Goal: Check status: Check status

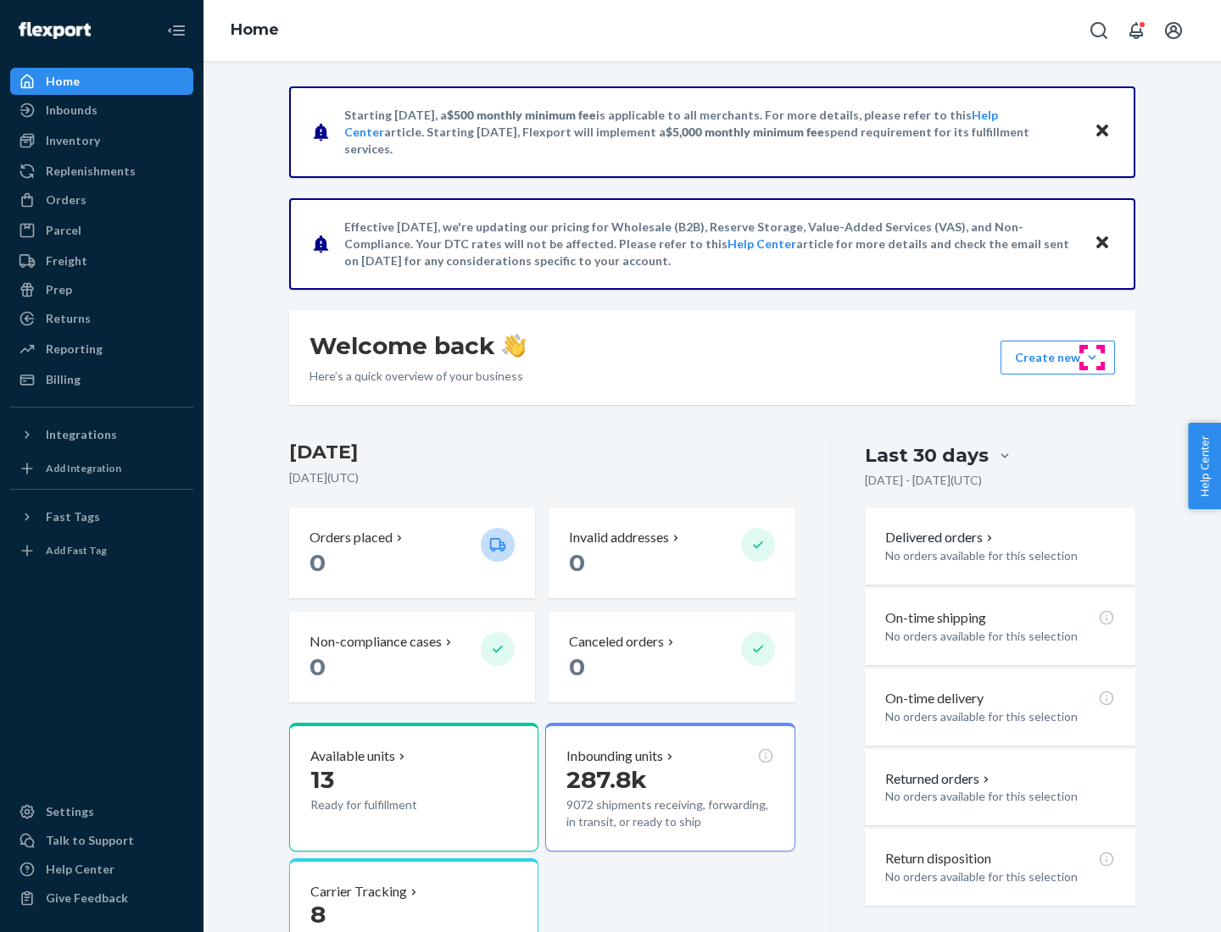
click at [1092, 358] on button "Create new Create new inbound Create new order Create new product" at bounding box center [1057, 358] width 114 height 34
click at [70, 110] on div "Inbounds" at bounding box center [72, 110] width 52 height 17
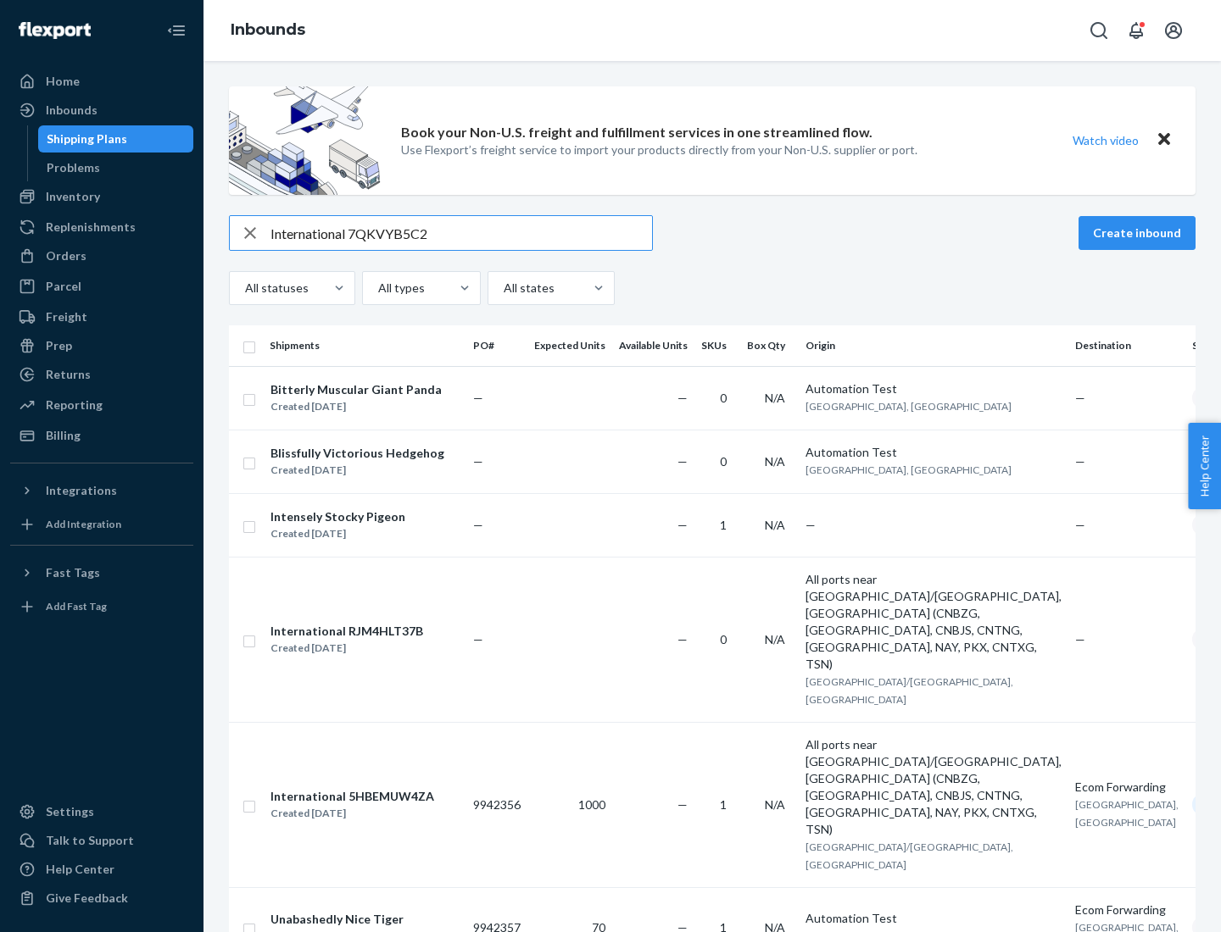
type input "International 7QKVYB5C29"
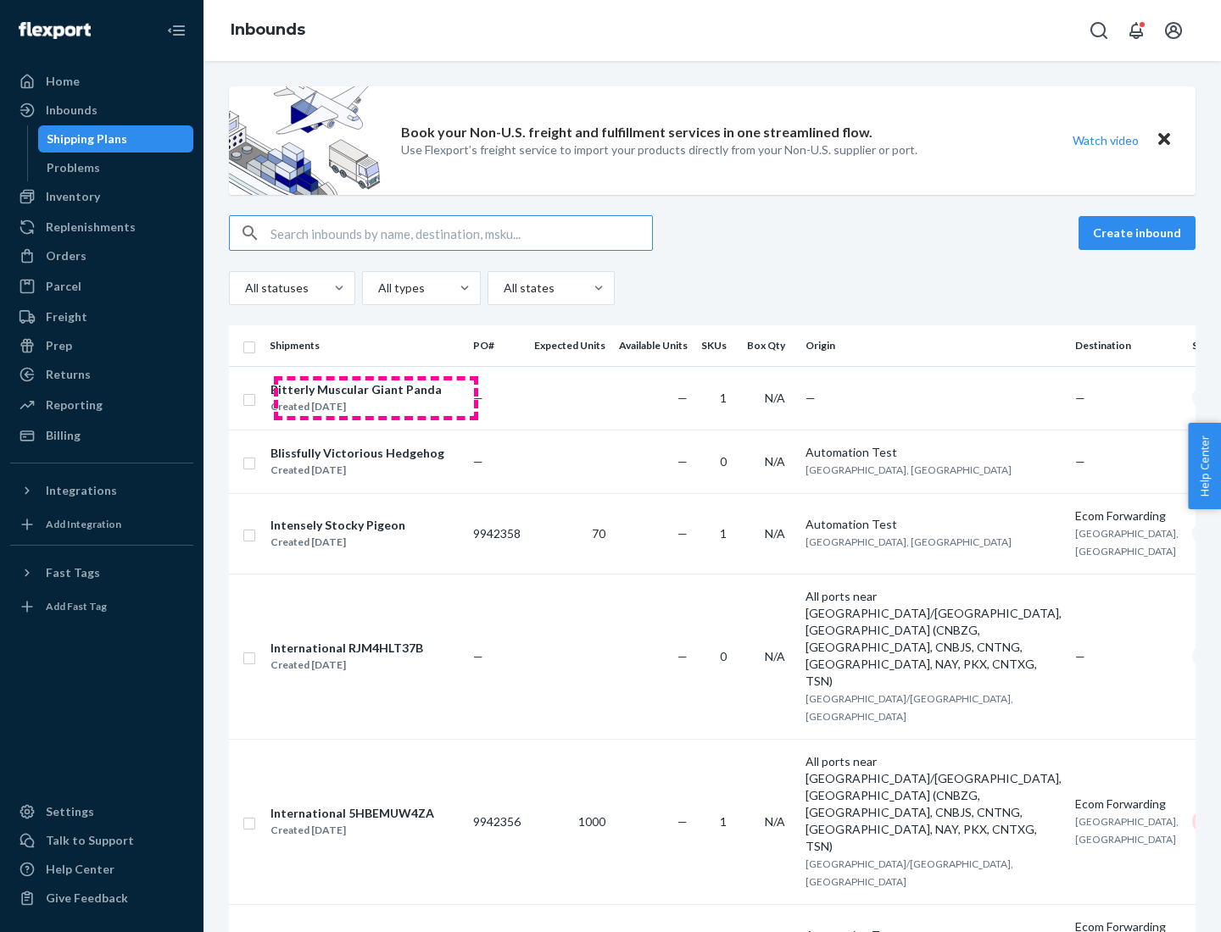
click at [376, 398] on div "Created [DATE]" at bounding box center [355, 406] width 171 height 17
